Goal: Browse casually

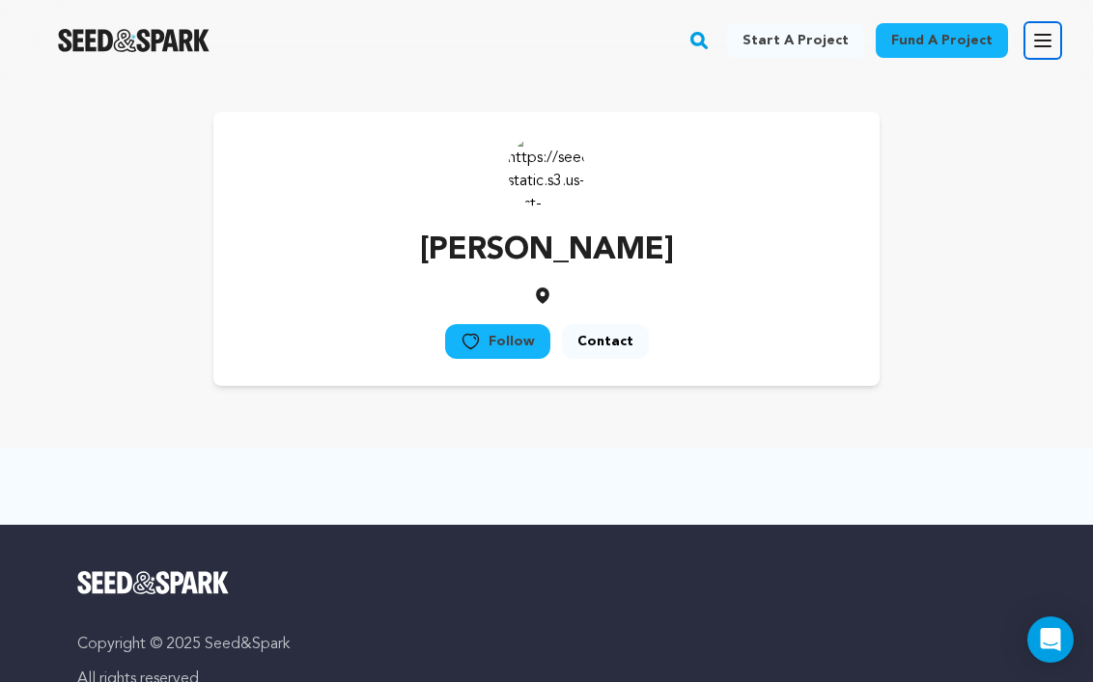
click at [1037, 41] on icon "button" at bounding box center [1042, 41] width 15 height 12
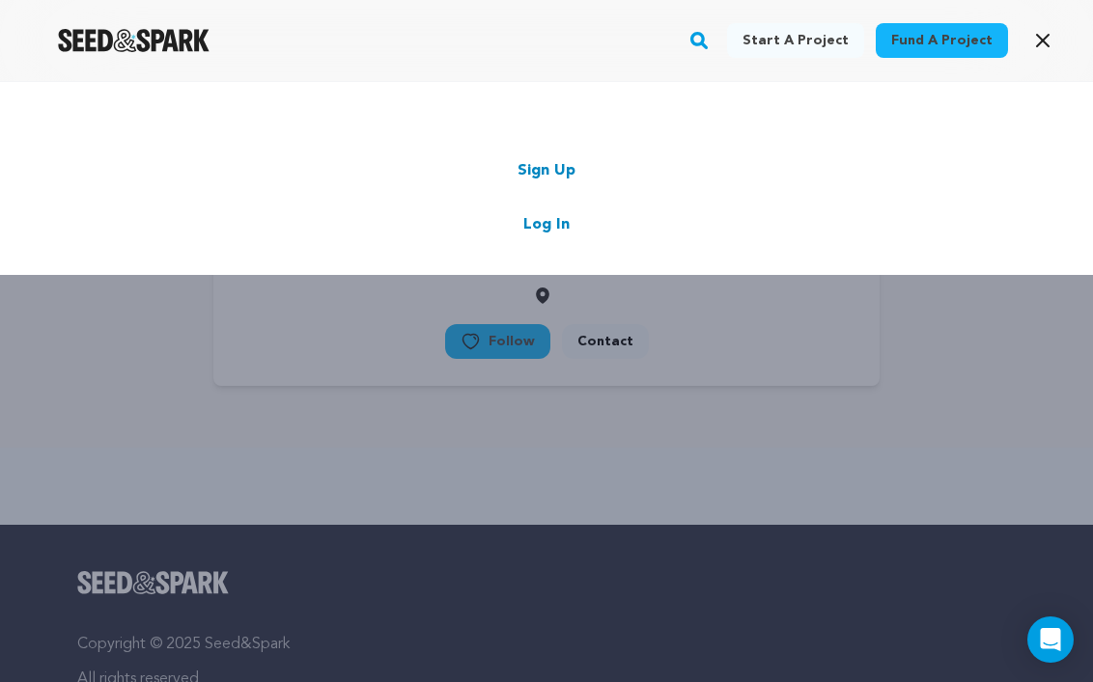
click at [126, 44] on img "Seed&Spark Homepage" at bounding box center [134, 40] width 152 height 23
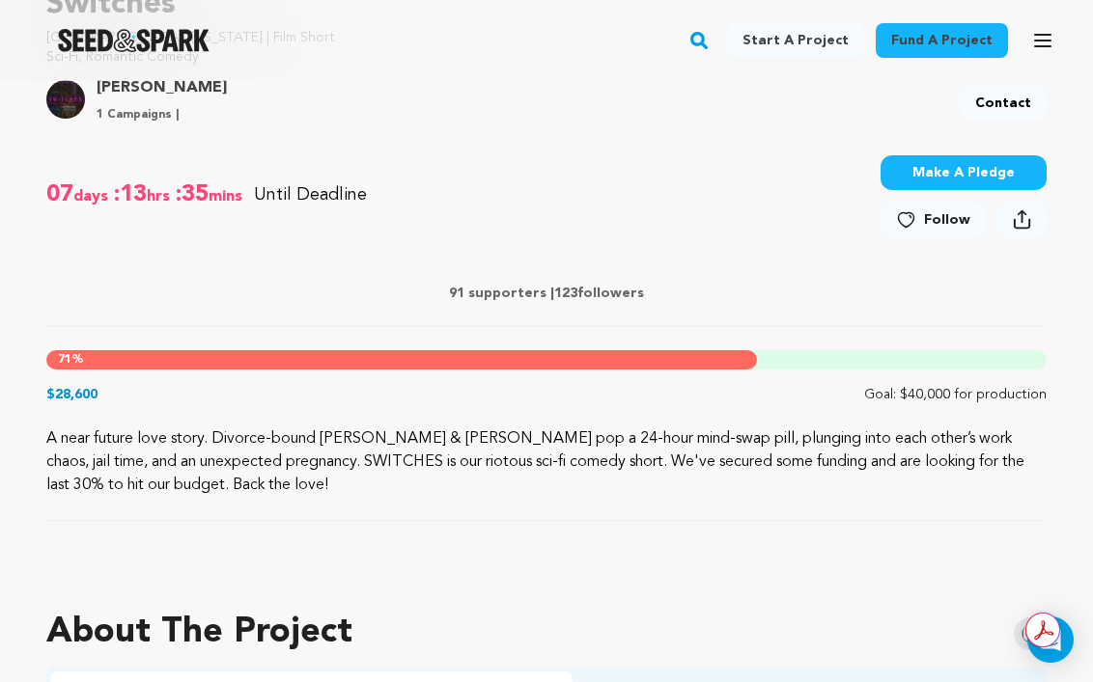
scroll to position [696, 0]
